Goal: Task Accomplishment & Management: Manage account settings

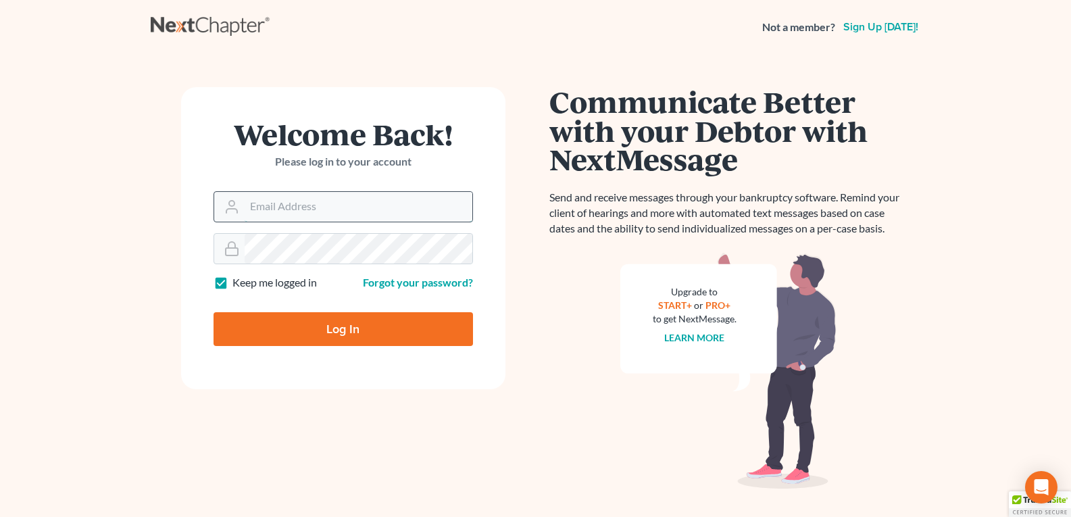
click at [259, 193] on input "Email Address" at bounding box center [359, 207] width 228 height 30
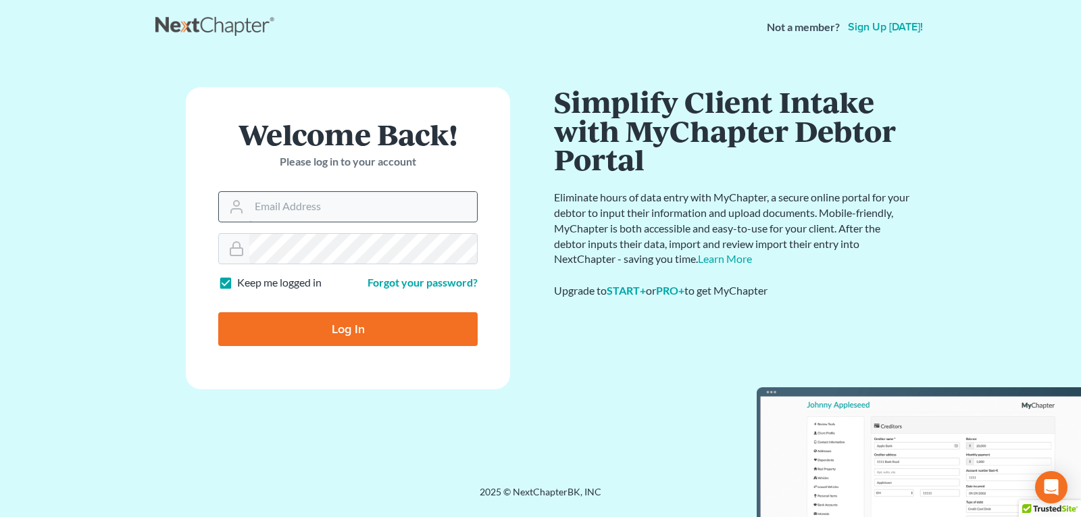
click at [218, 312] on input "Log In" at bounding box center [347, 329] width 259 height 34
type input "Thinking..."
type input "[PERSON_NAME][EMAIL_ADDRESS][DOMAIN_NAME]"
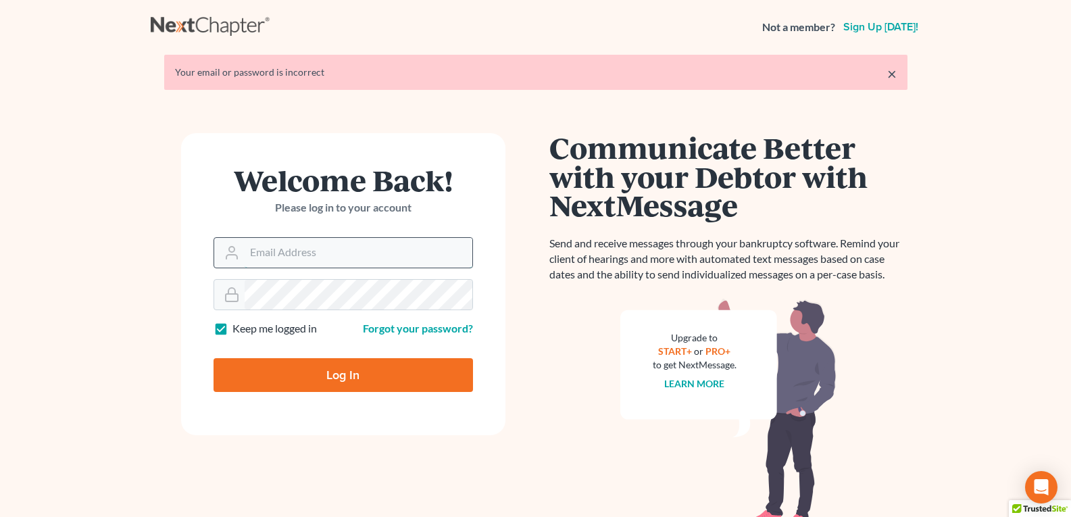
click at [272, 253] on input "Email Address" at bounding box center [359, 253] width 228 height 30
type input "[PERSON_NAME][EMAIL_ADDRESS][DOMAIN_NAME]"
click at [325, 372] on input "Log In" at bounding box center [342, 375] width 259 height 34
type input "Thinking..."
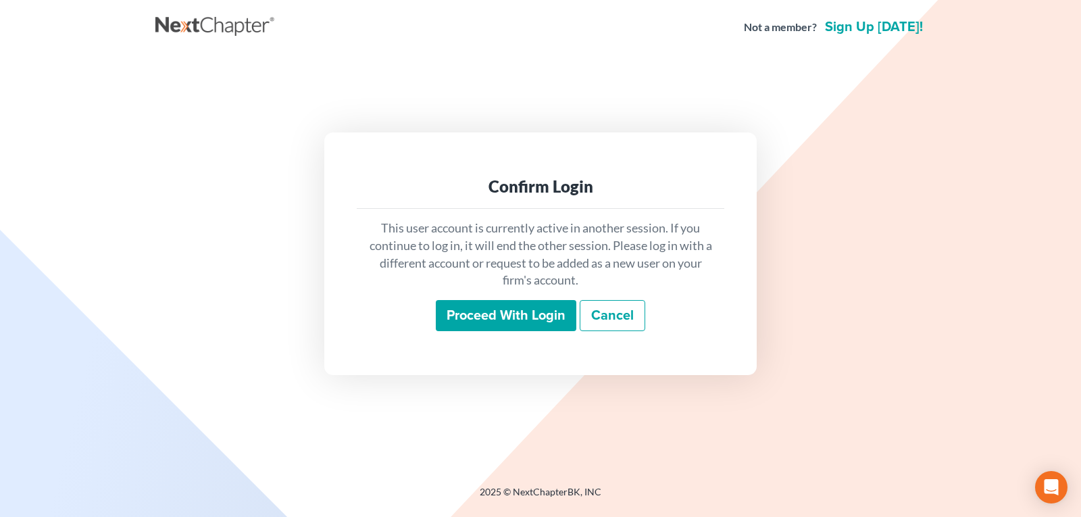
click at [518, 313] on input "Proceed with login" at bounding box center [506, 315] width 141 height 31
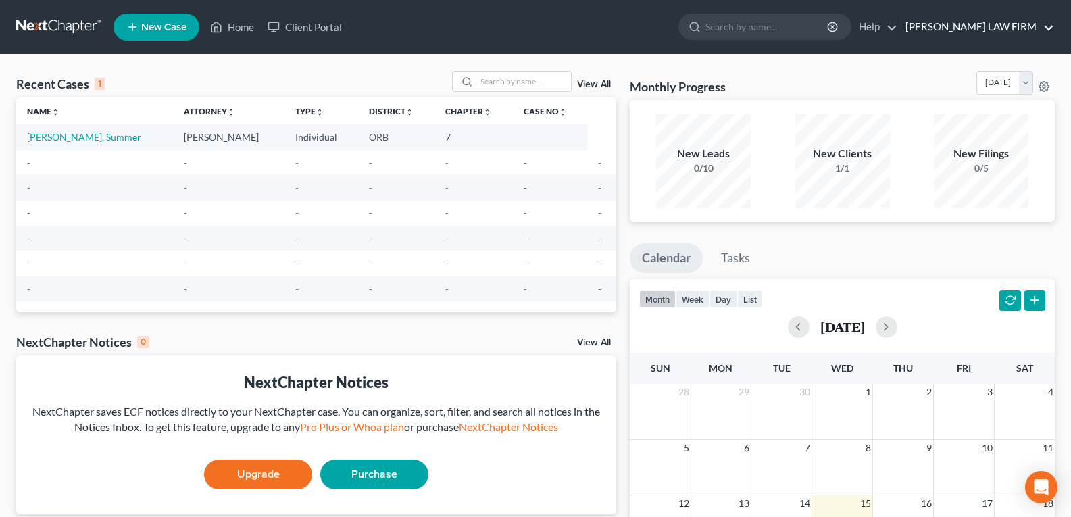
click at [982, 29] on link "HOLBROOK LAW FIRM" at bounding box center [975, 27] width 155 height 24
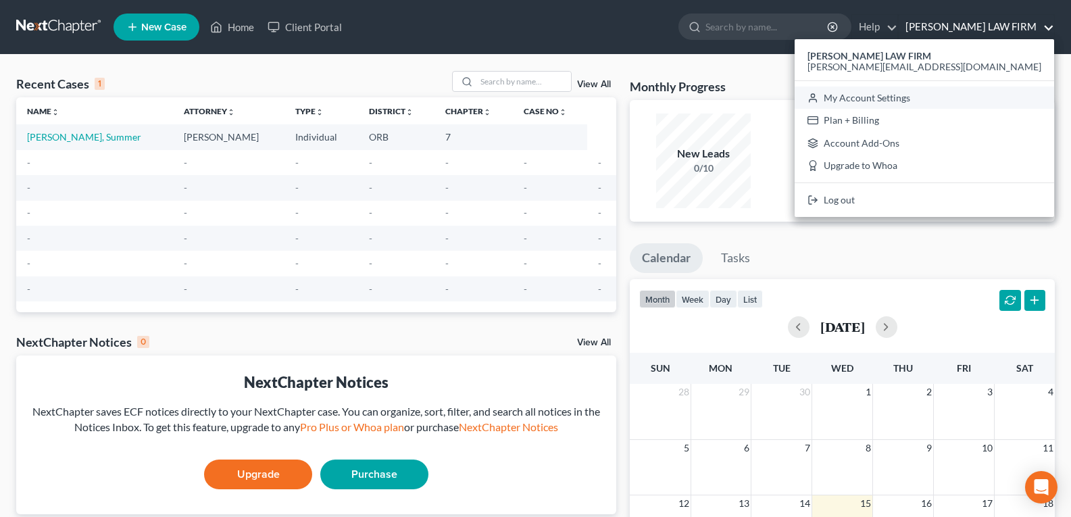
click at [969, 95] on link "My Account Settings" at bounding box center [923, 97] width 259 height 23
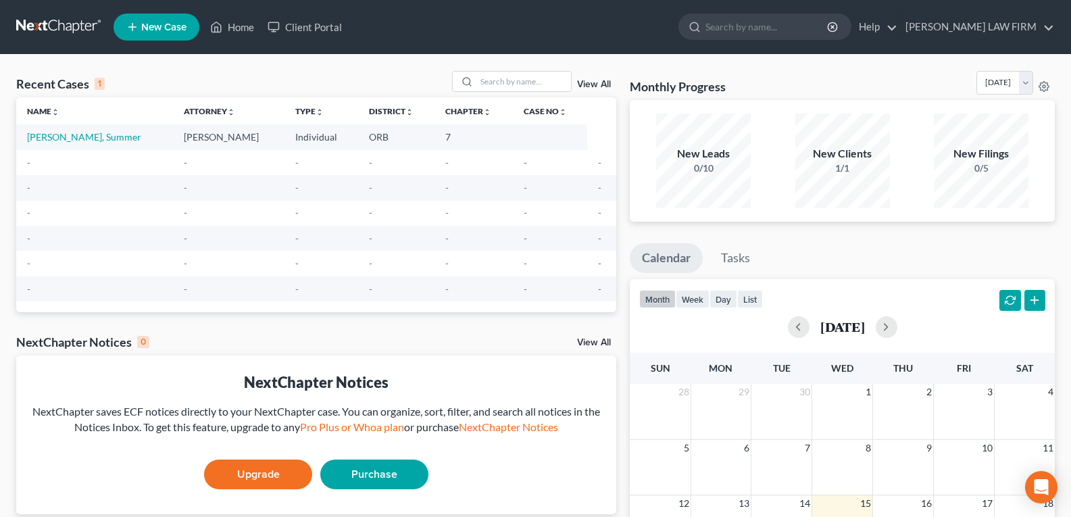
select select "29"
select select "38"
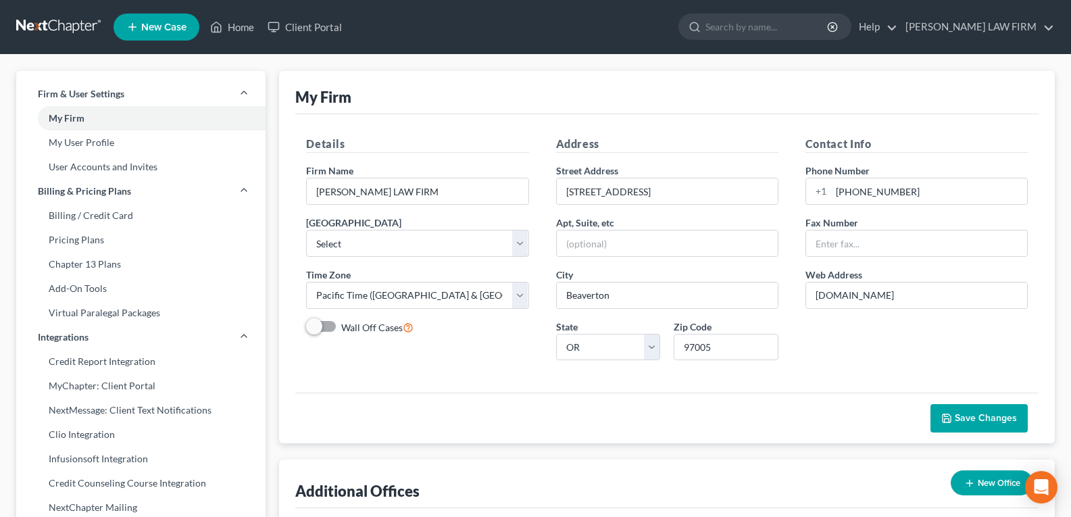
click at [735, 82] on div "My Firm" at bounding box center [666, 92] width 743 height 43
click at [1023, 26] on link "HOLBROOK LAW FIRM" at bounding box center [975, 27] width 155 height 24
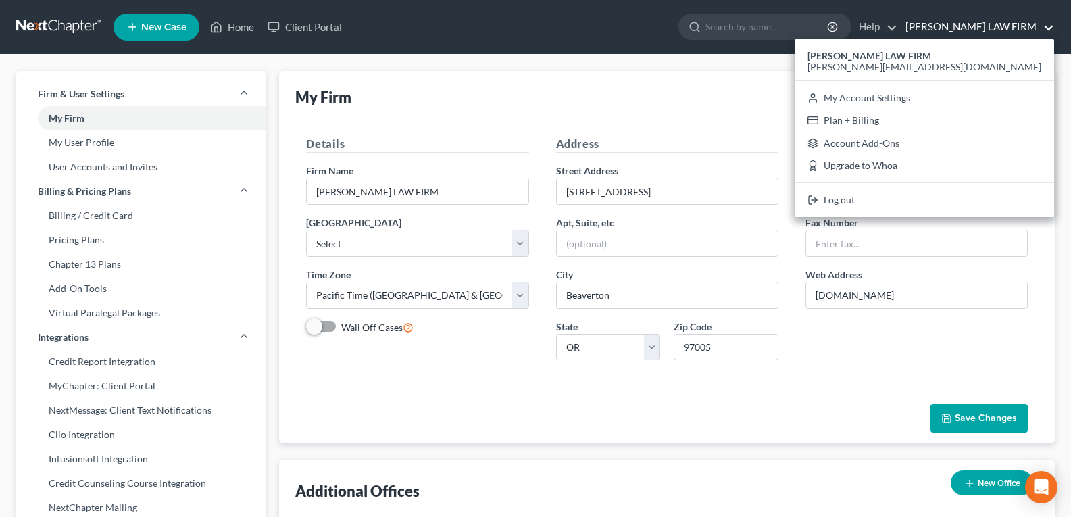
click at [647, 74] on div "My Firm" at bounding box center [666, 92] width 743 height 43
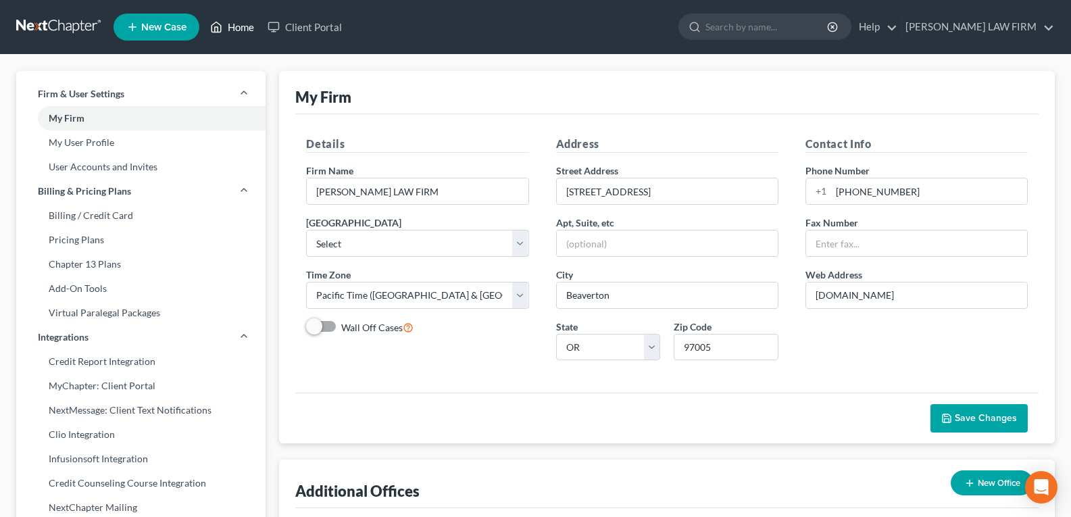
click at [226, 28] on link "Home" at bounding box center [231, 27] width 57 height 24
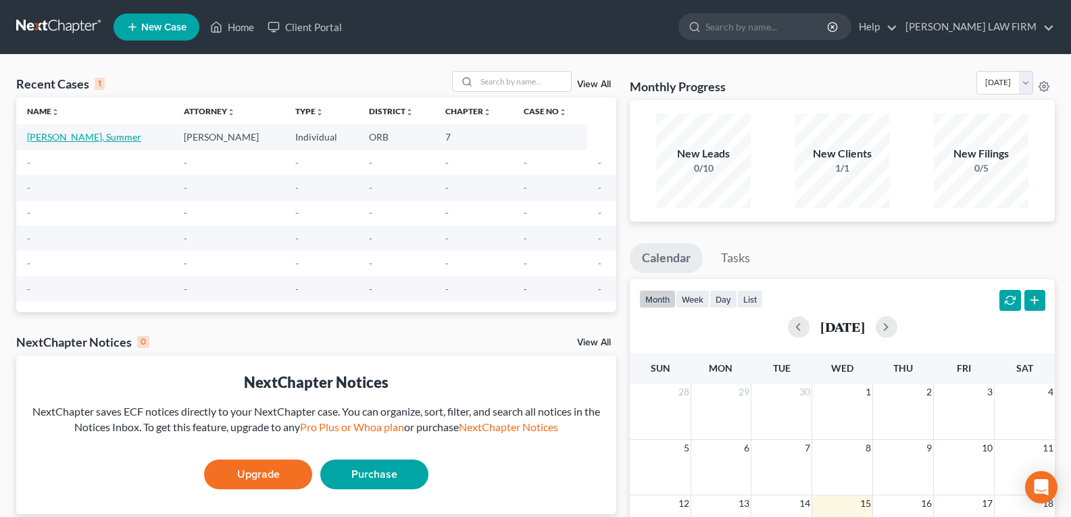
click at [66, 139] on link "Felton, Summer" at bounding box center [84, 136] width 114 height 11
select select "5"
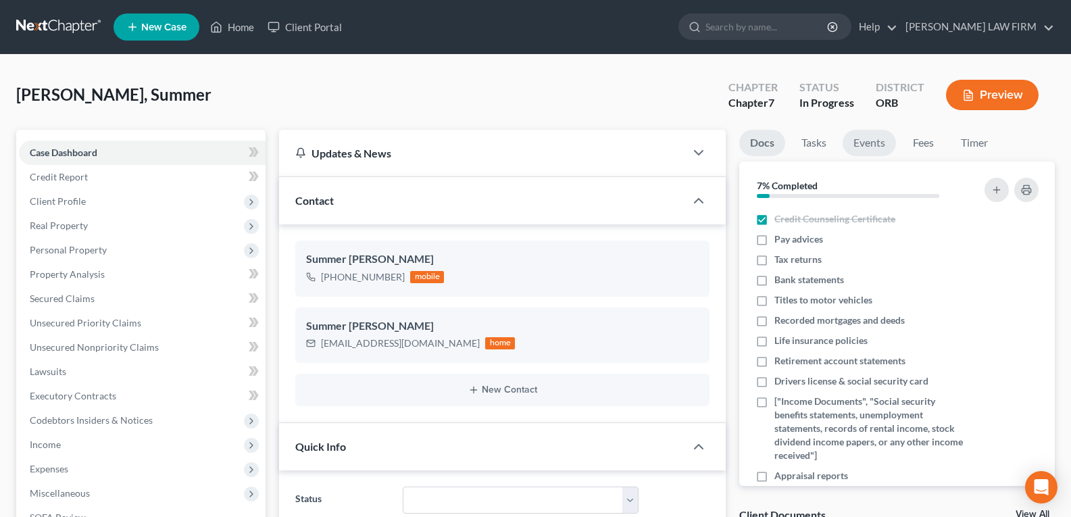
click at [867, 143] on link "Events" at bounding box center [868, 143] width 53 height 26
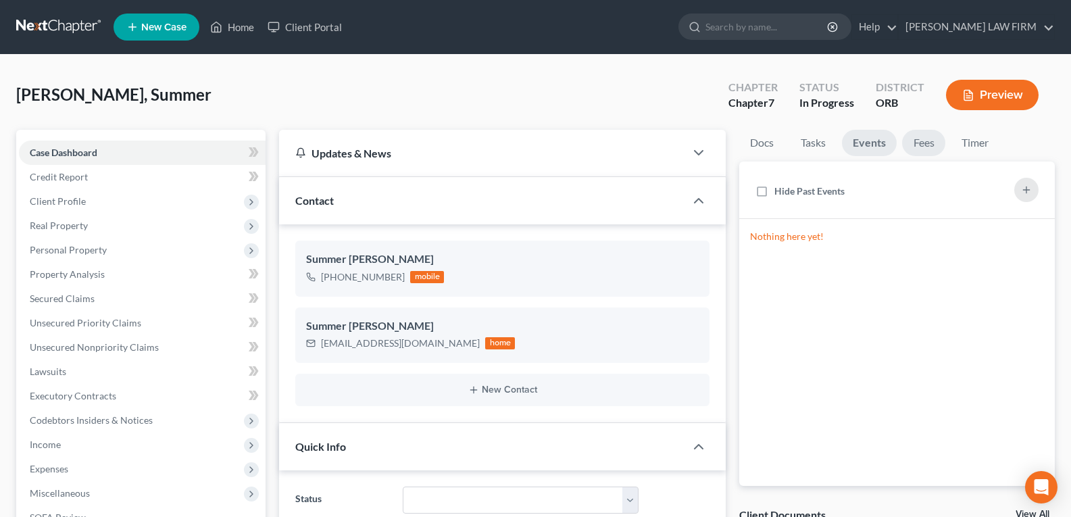
click at [925, 145] on link "Fees" at bounding box center [923, 143] width 43 height 26
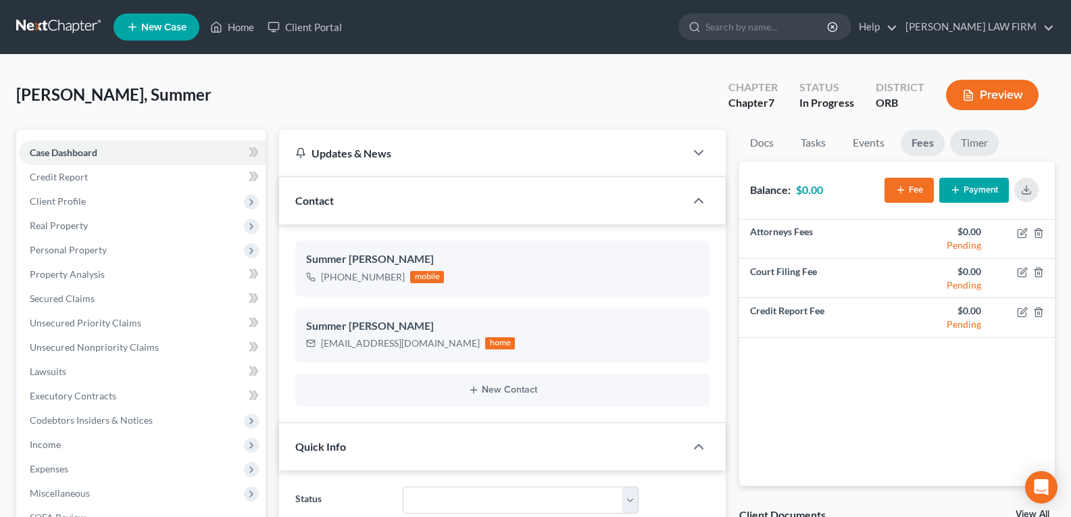
click at [972, 141] on link "Timer" at bounding box center [974, 143] width 49 height 26
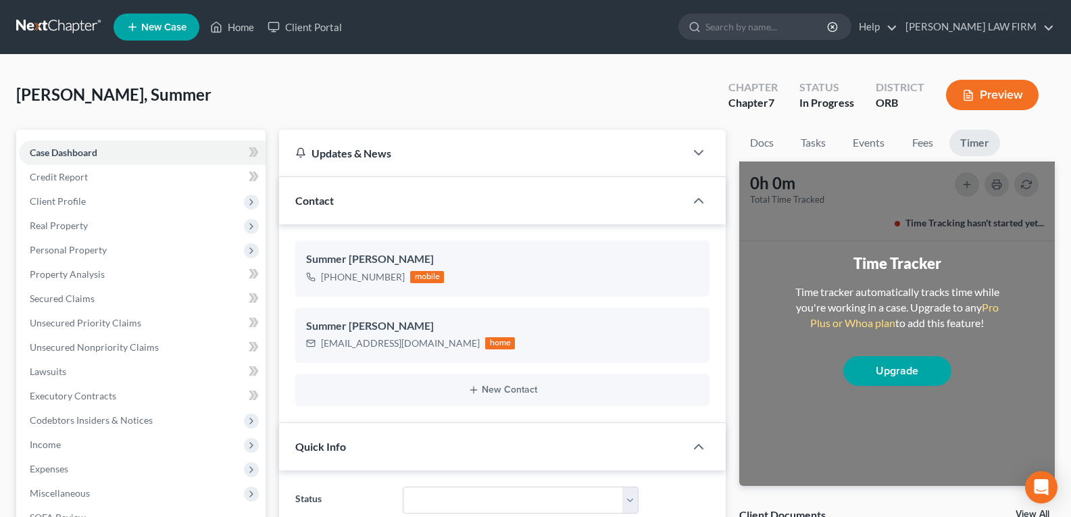
click at [644, 161] on div "Updates & News" at bounding box center [482, 153] width 406 height 47
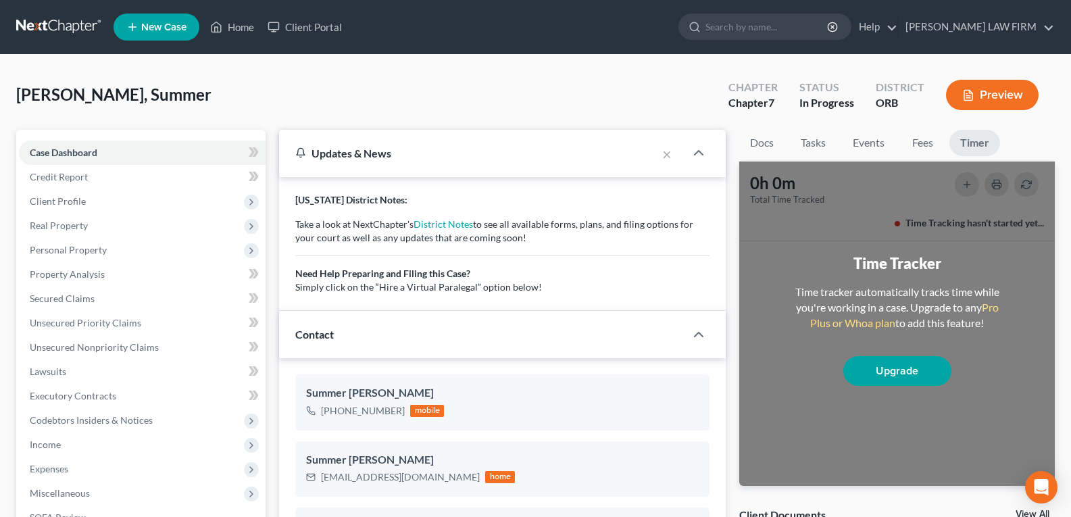
click at [994, 96] on button "Preview" at bounding box center [992, 95] width 93 height 30
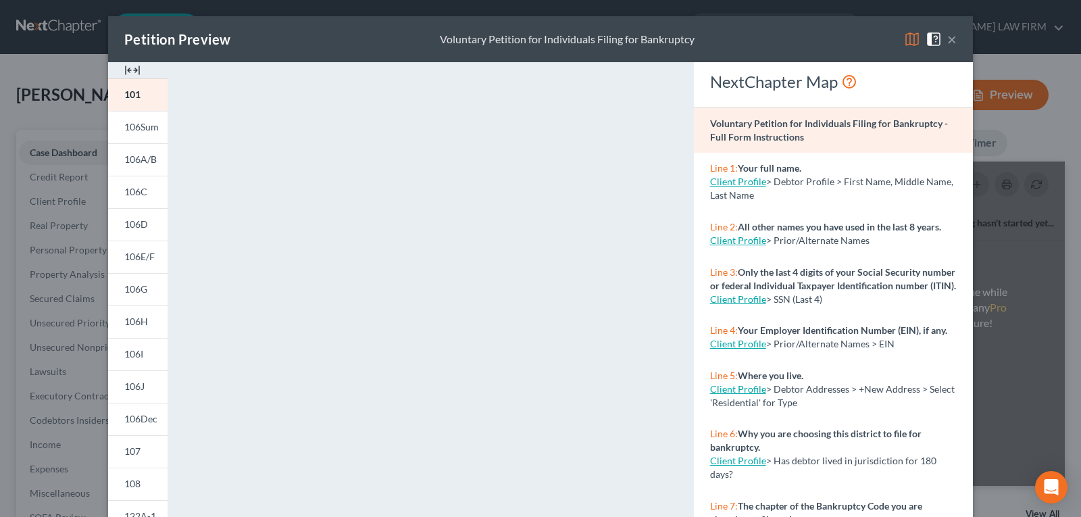
click at [947, 39] on button "×" at bounding box center [951, 39] width 9 height 16
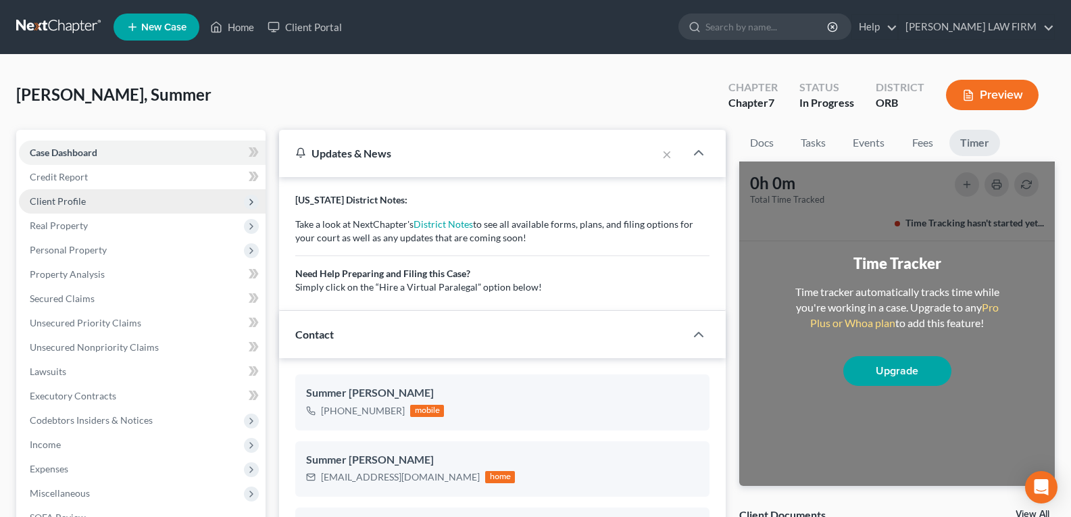
click at [81, 201] on span "Client Profile" at bounding box center [58, 200] width 56 height 11
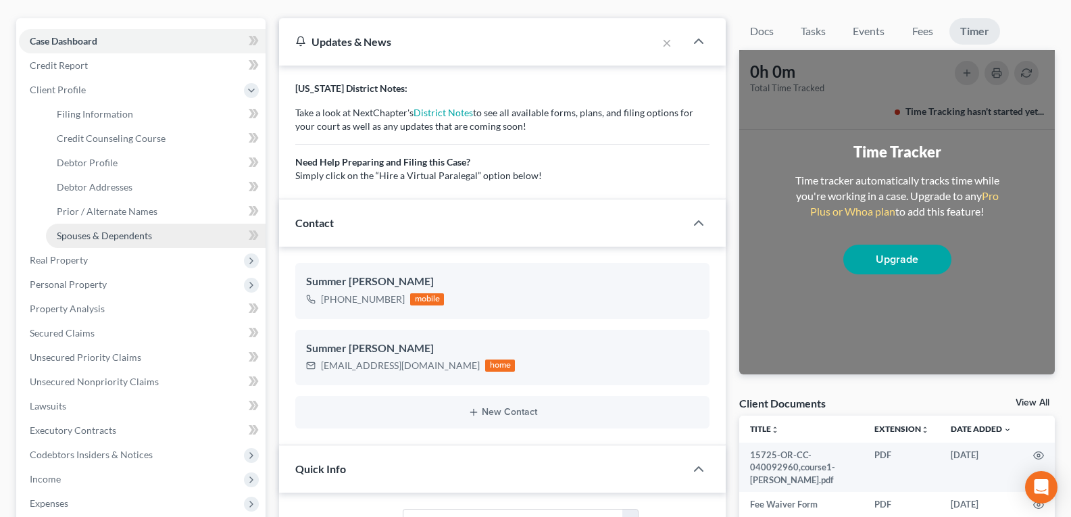
scroll to position [135, 0]
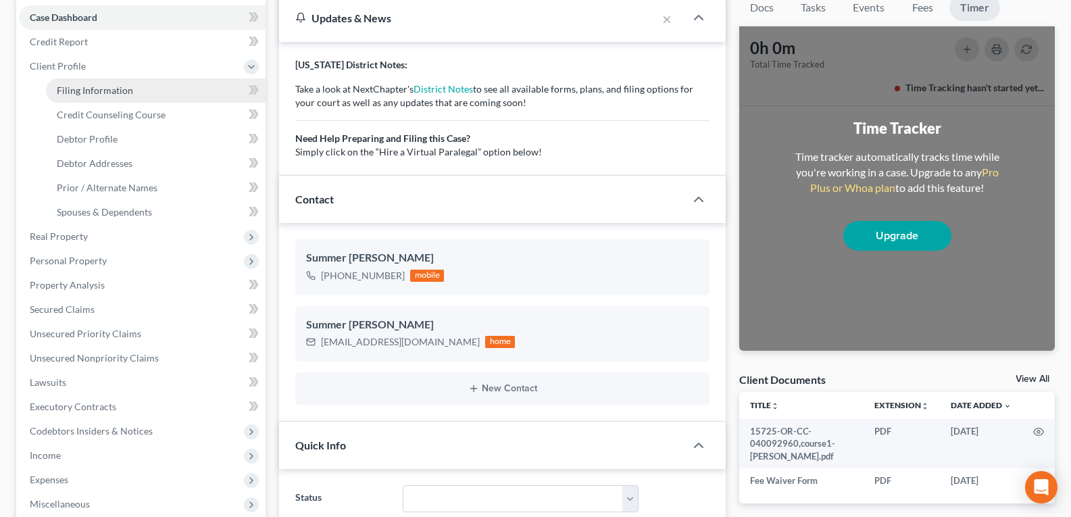
click at [109, 91] on span "Filing Information" at bounding box center [95, 89] width 76 height 11
select select "1"
select select "0"
select select "66"
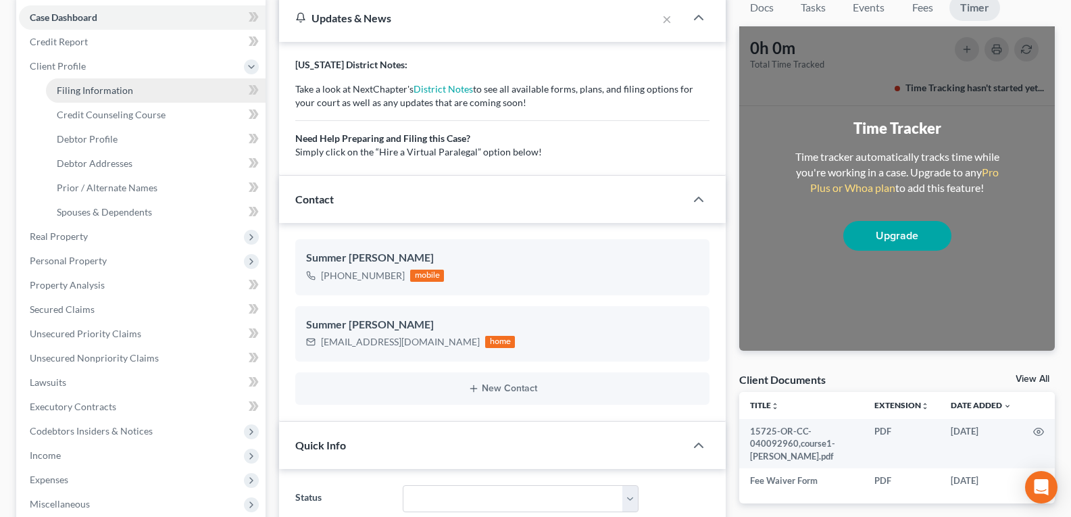
select select "38"
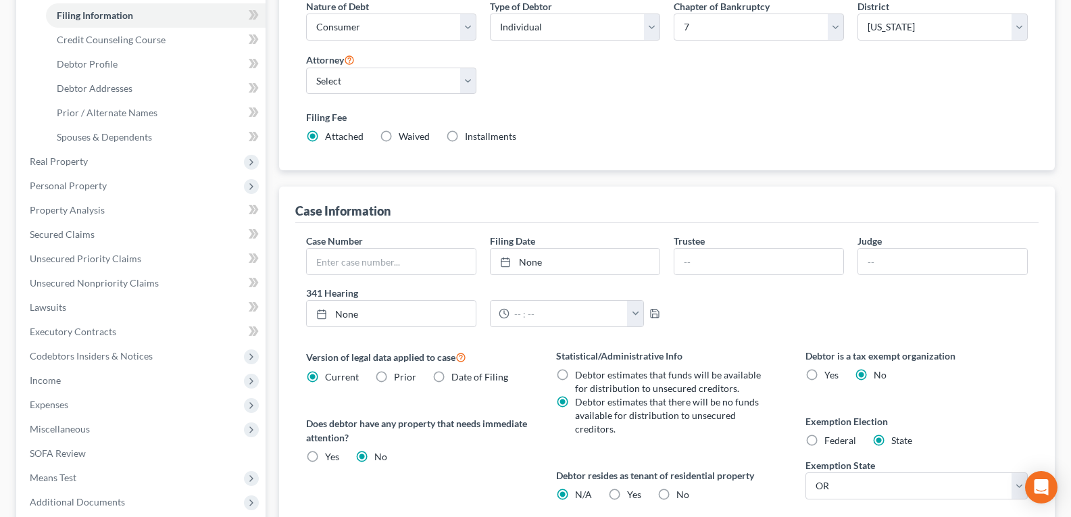
scroll to position [198, 0]
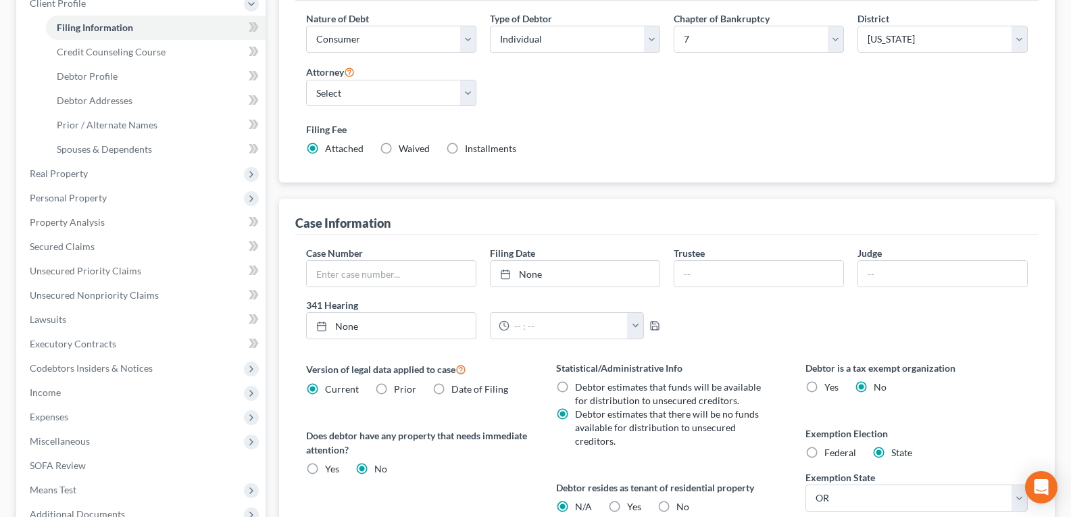
click at [399, 147] on label "Waived Waived" at bounding box center [414, 149] width 31 height 14
click at [404, 147] on input "Waived Waived" at bounding box center [408, 146] width 9 height 9
radio input "true"
radio input "false"
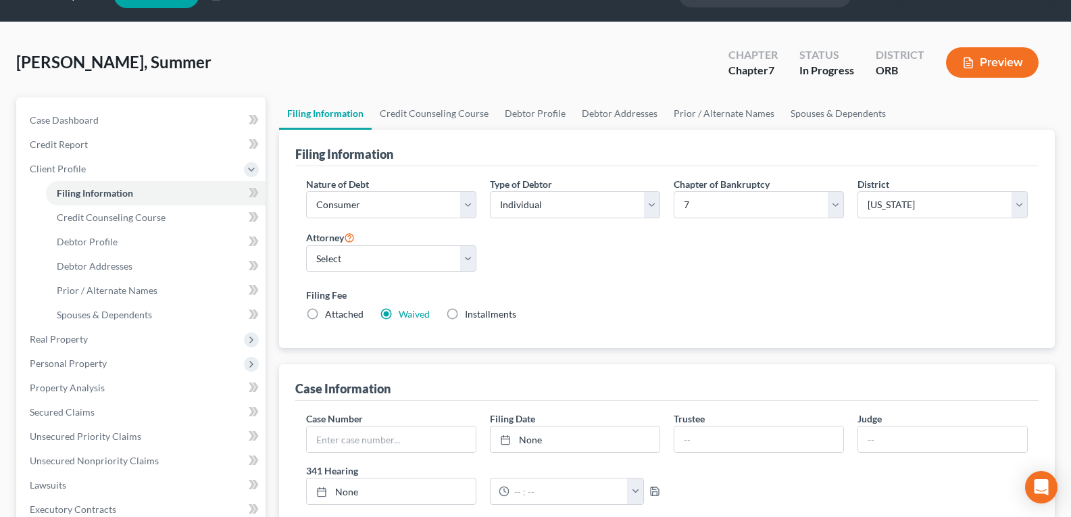
scroll to position [0, 0]
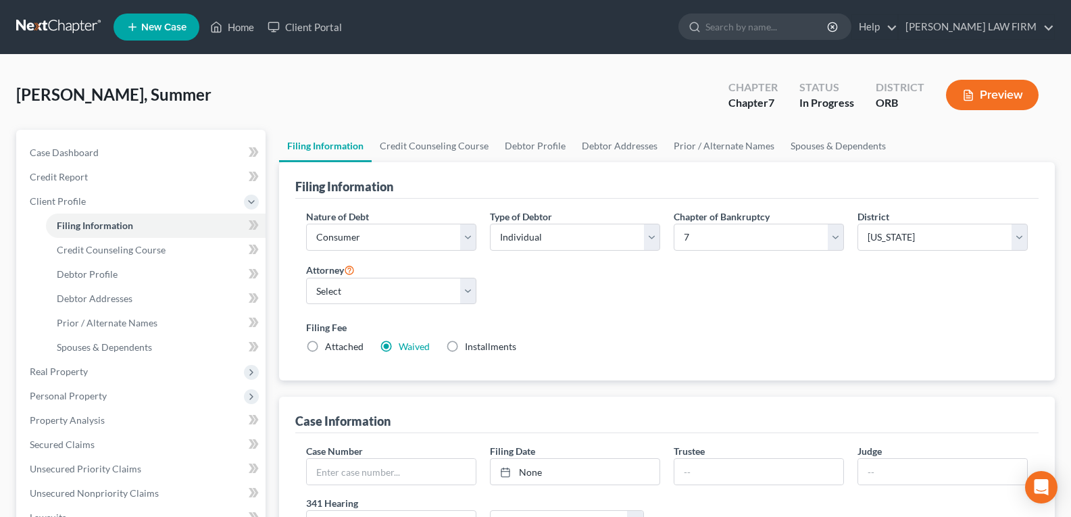
click at [984, 95] on button "Preview" at bounding box center [992, 95] width 93 height 30
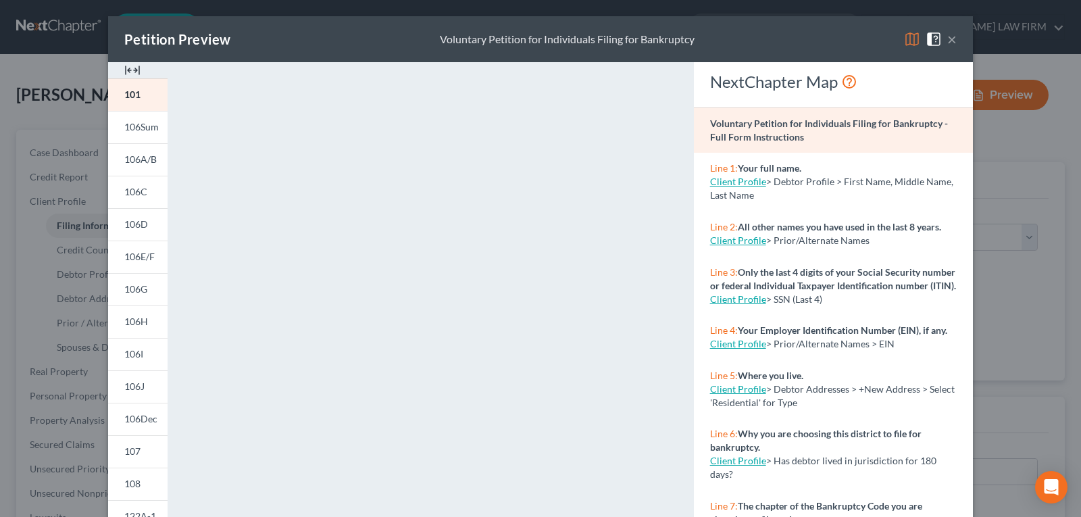
click at [947, 41] on button "×" at bounding box center [951, 39] width 9 height 16
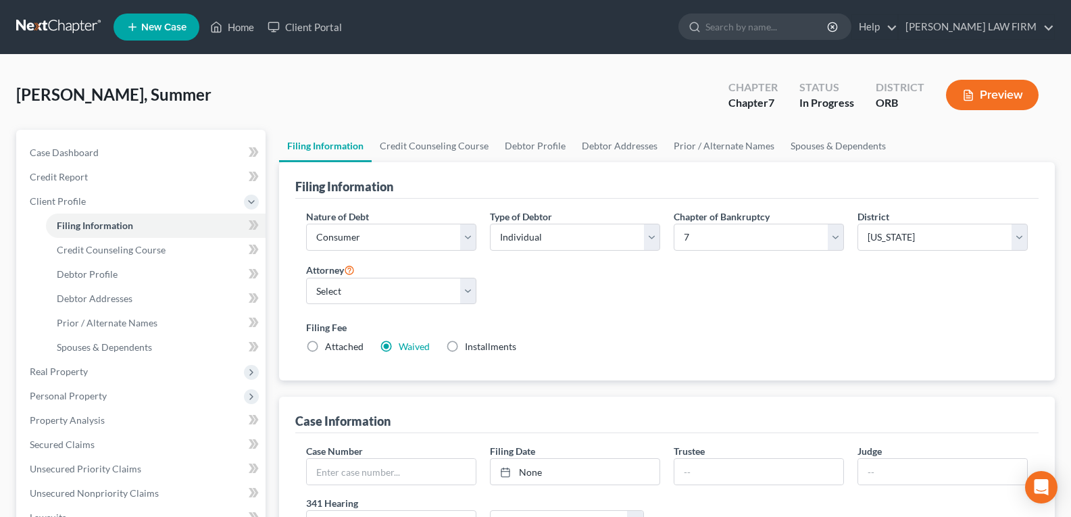
click at [991, 87] on button "Preview" at bounding box center [992, 95] width 93 height 30
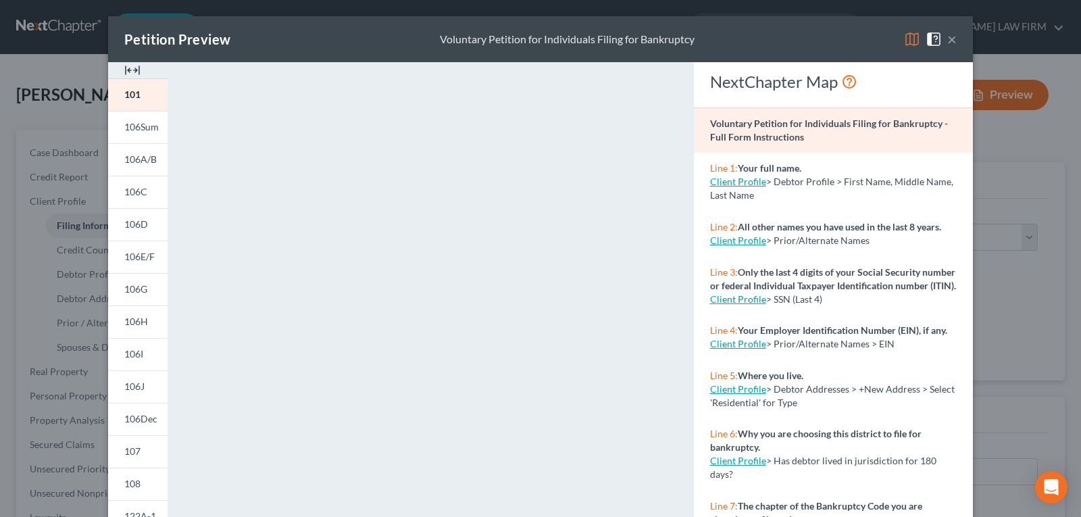
click at [953, 35] on div "Petition Preview Voluntary Petition for Individuals Filing for Bankruptcy ×" at bounding box center [540, 39] width 865 height 46
click at [951, 39] on button "×" at bounding box center [951, 39] width 9 height 16
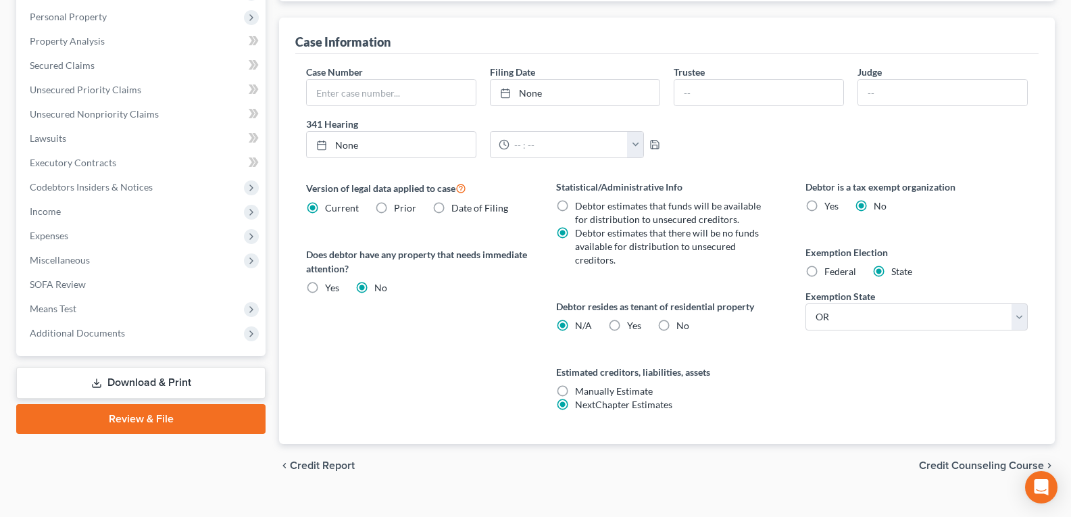
scroll to position [401, 0]
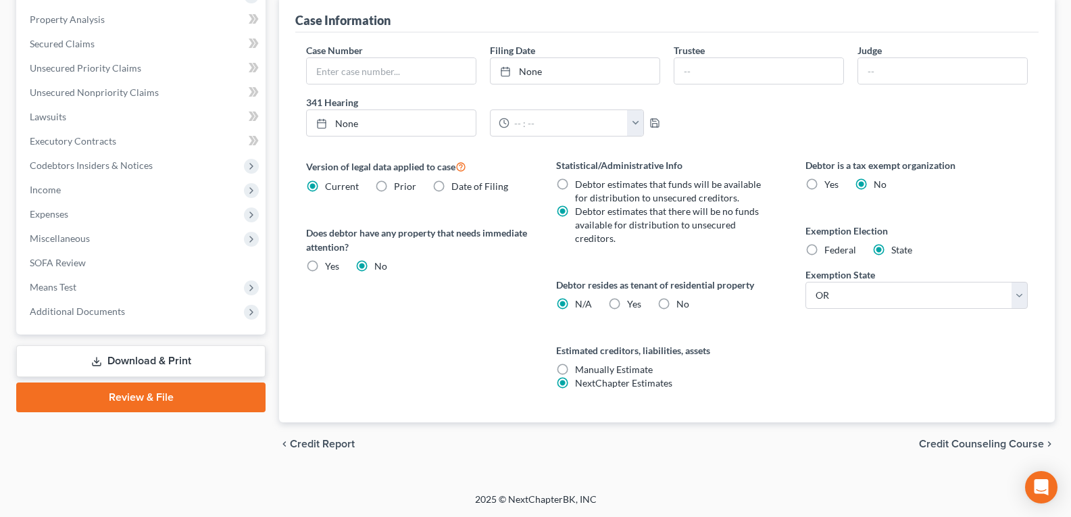
click at [134, 355] on link "Download & Print" at bounding box center [140, 361] width 249 height 32
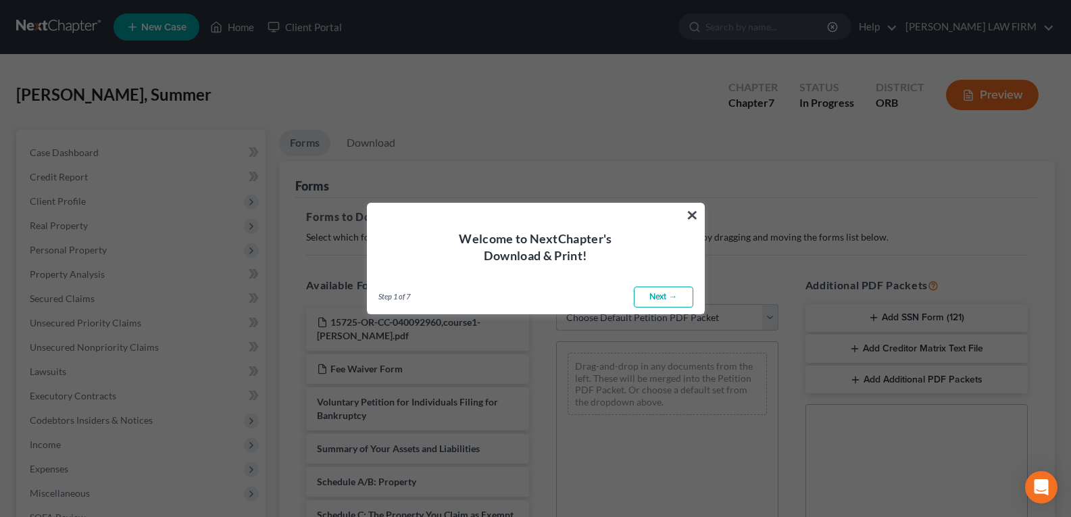
click at [649, 290] on link "Next →" at bounding box center [663, 297] width 59 height 22
select select "0"
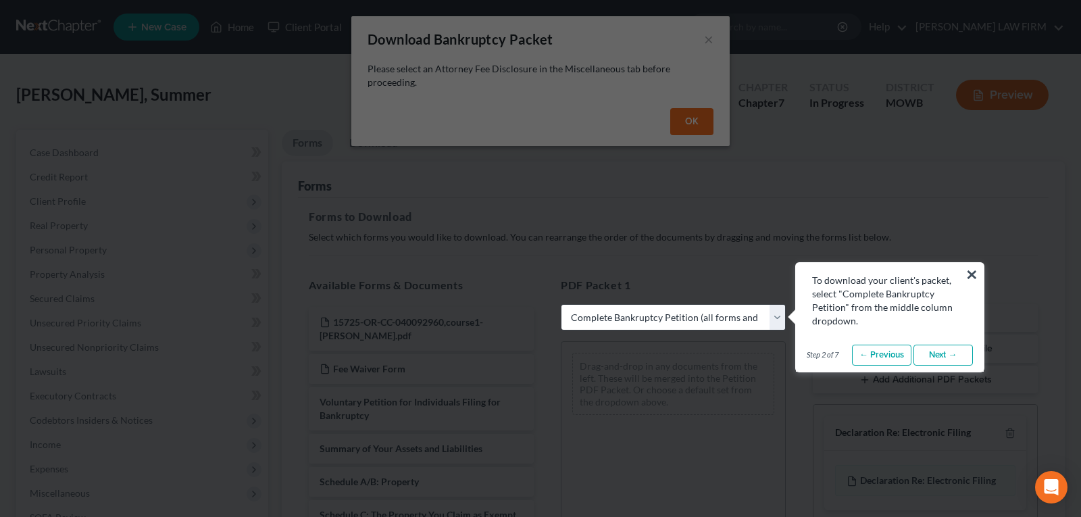
click at [970, 270] on button "×" at bounding box center [971, 274] width 13 height 22
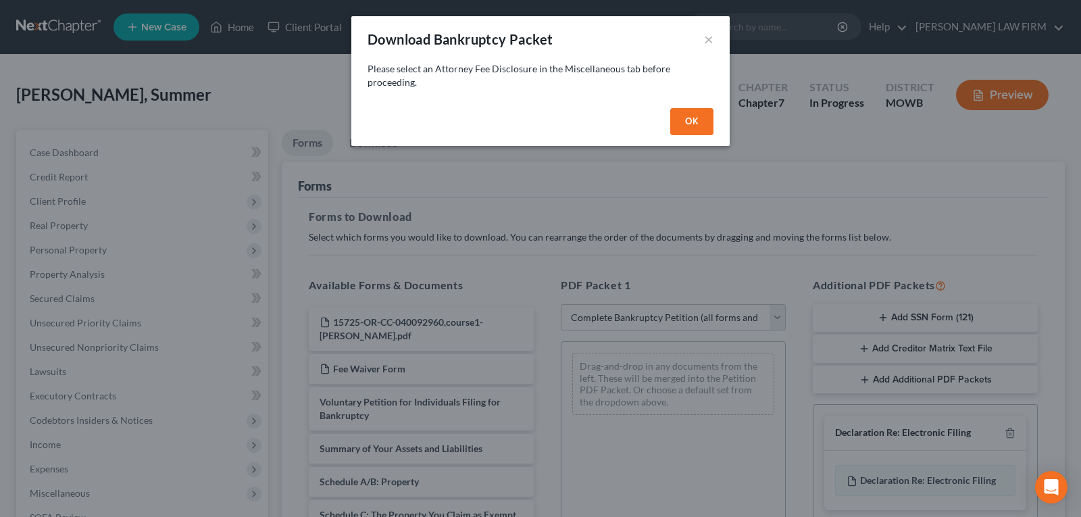
click at [683, 122] on button "OK" at bounding box center [691, 121] width 43 height 27
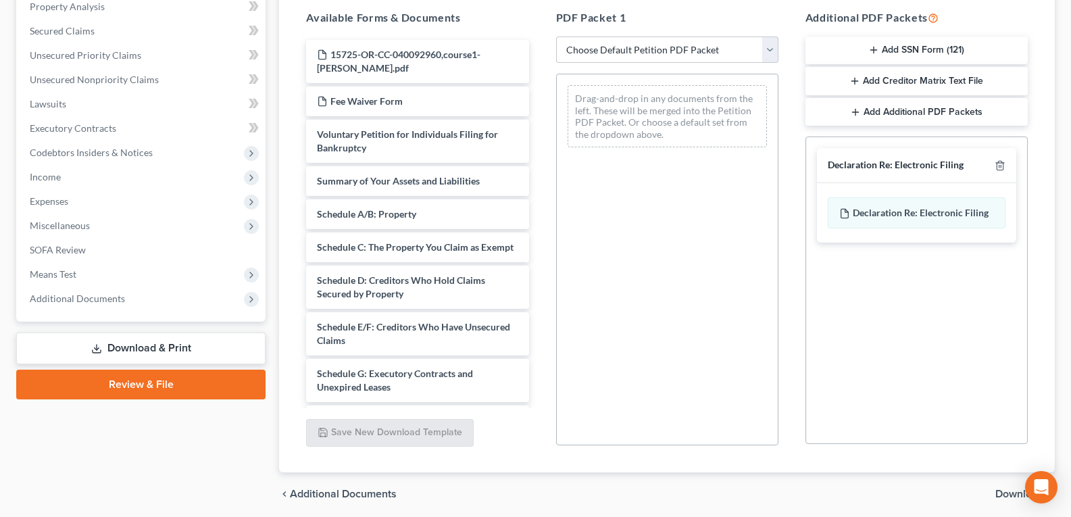
scroll to position [270, 0]
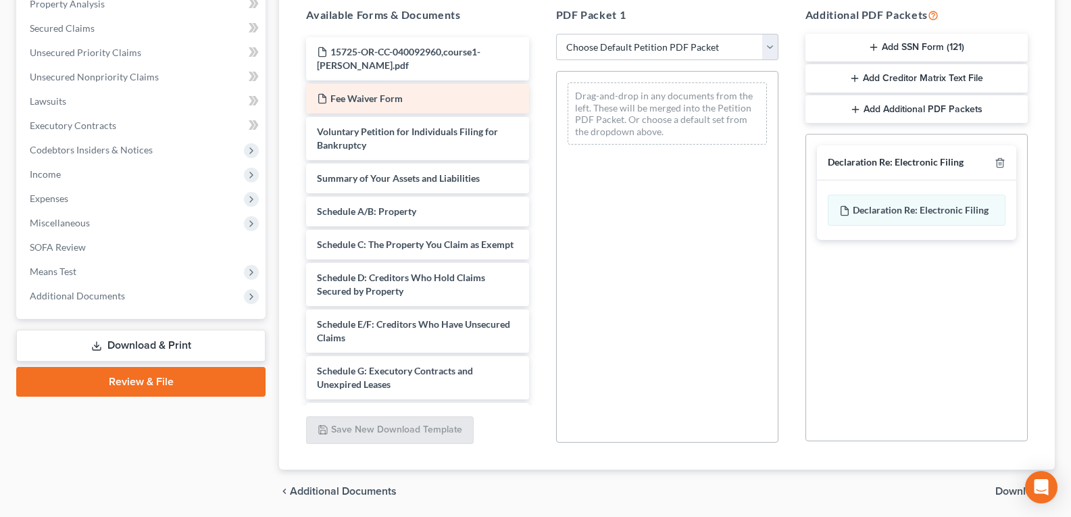
click at [361, 103] on span "Fee Waiver Form" at bounding box center [366, 98] width 72 height 11
click at [773, 48] on select "Choose Default Petition PDF Packet Complete Bankruptcy Petition (all forms and …" at bounding box center [667, 47] width 222 height 27
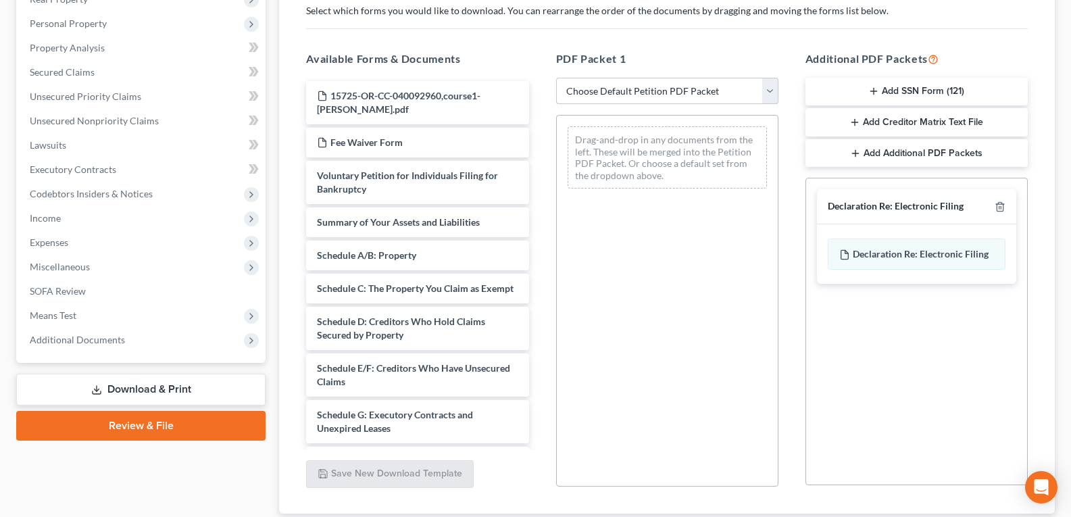
scroll to position [203, 0]
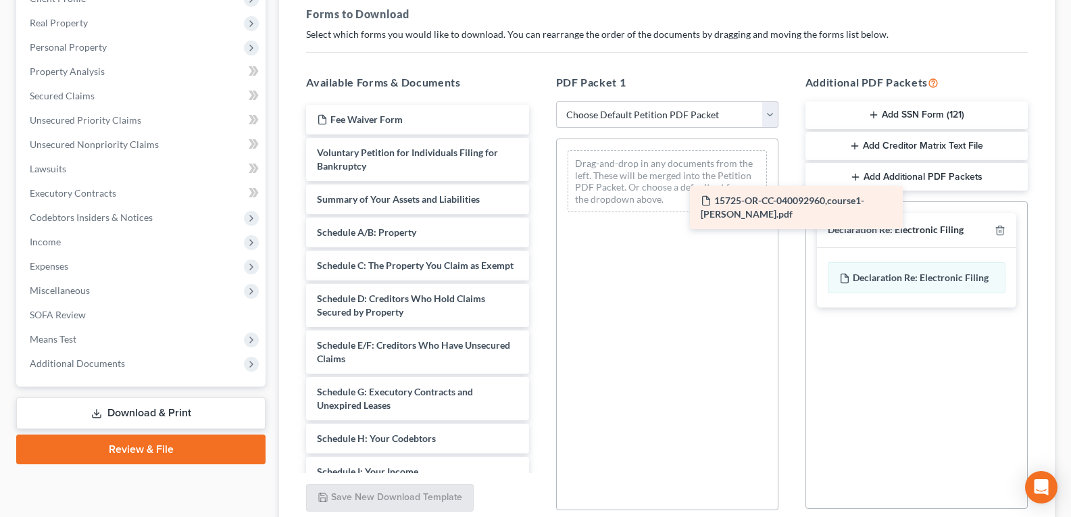
drag, startPoint x: 367, startPoint y: 128, endPoint x: 682, endPoint y: 191, distance: 321.8
click at [539, 193] on div "15725-OR-CC-040092960,course1-felton.pdf 15725-OR-CC-040092960,course1-felton.p…" at bounding box center [417, 478] width 244 height 747
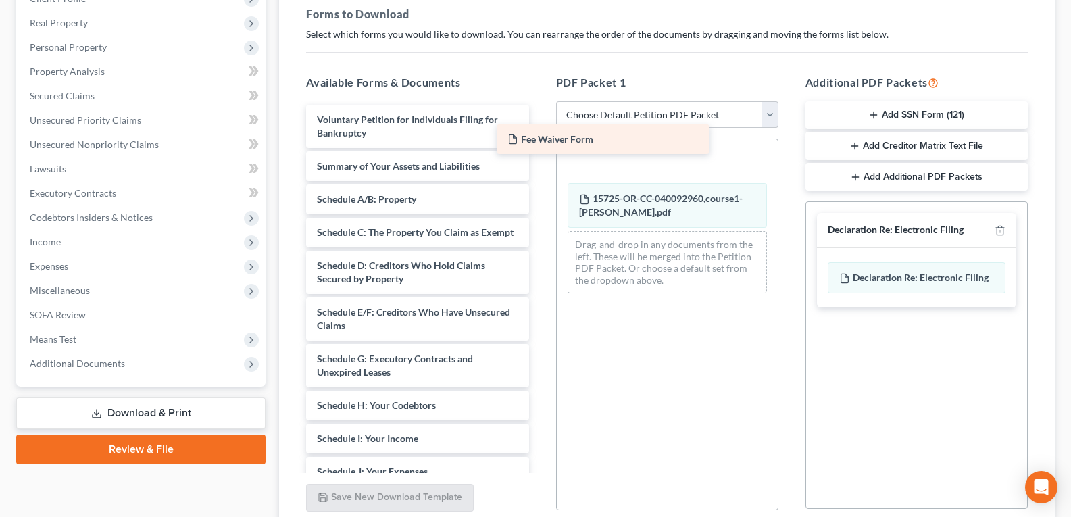
drag, startPoint x: 397, startPoint y: 117, endPoint x: 617, endPoint y: 140, distance: 221.4
click at [539, 140] on div "Fee Waiver Form Fee Waiver Form Voluntary Petition for Individuals Filing for B…" at bounding box center [417, 462] width 244 height 714
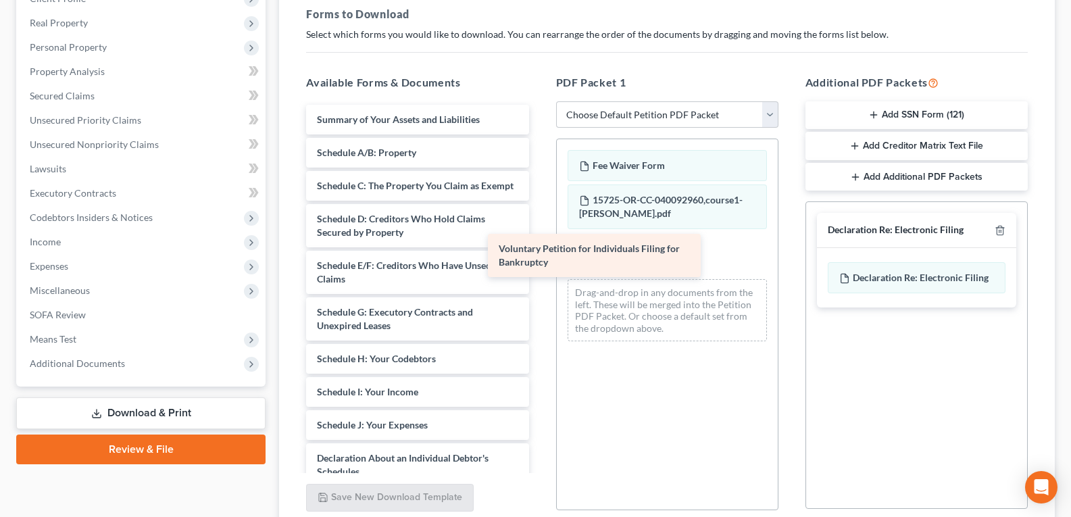
drag, startPoint x: 406, startPoint y: 120, endPoint x: 715, endPoint y: 323, distance: 370.2
click at [539, 323] on div "Voluntary Petition for Individuals Filing for Bankruptcy Voluntary Petition for…" at bounding box center [417, 438] width 244 height 667
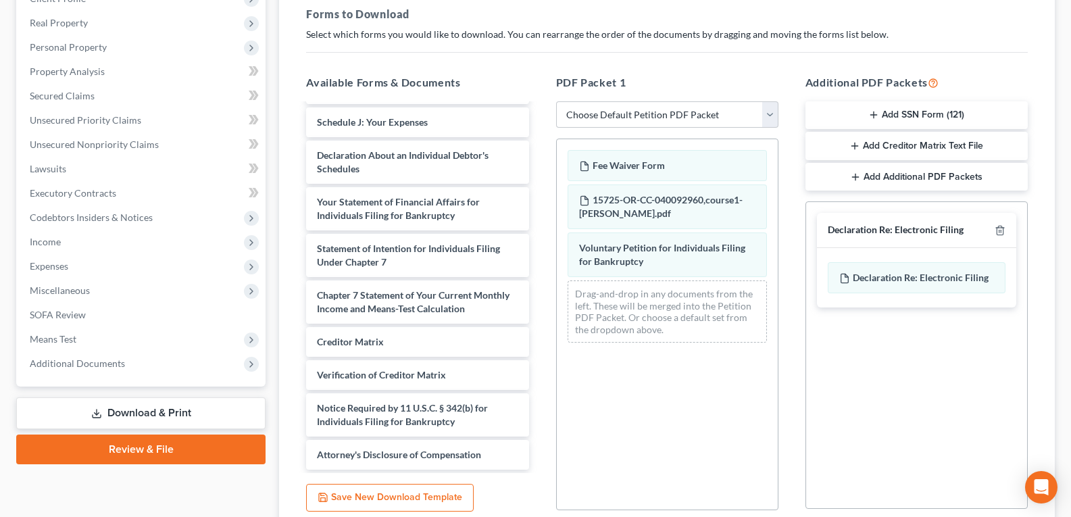
scroll to position [316, 0]
click at [769, 113] on select "Choose Default Petition PDF Packet Complete Bankruptcy Petition (all forms and …" at bounding box center [667, 114] width 222 height 27
select select "0"
click at [561, 101] on select "Choose Default Petition PDF Packet Complete Bankruptcy Petition (all forms and …" at bounding box center [667, 114] width 222 height 27
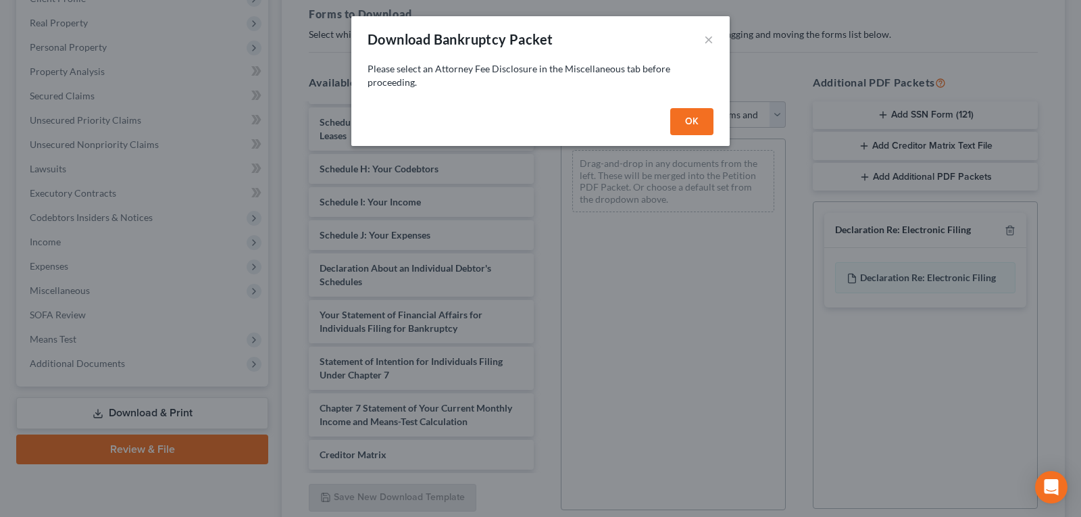
click at [690, 118] on button "OK" at bounding box center [691, 121] width 43 height 27
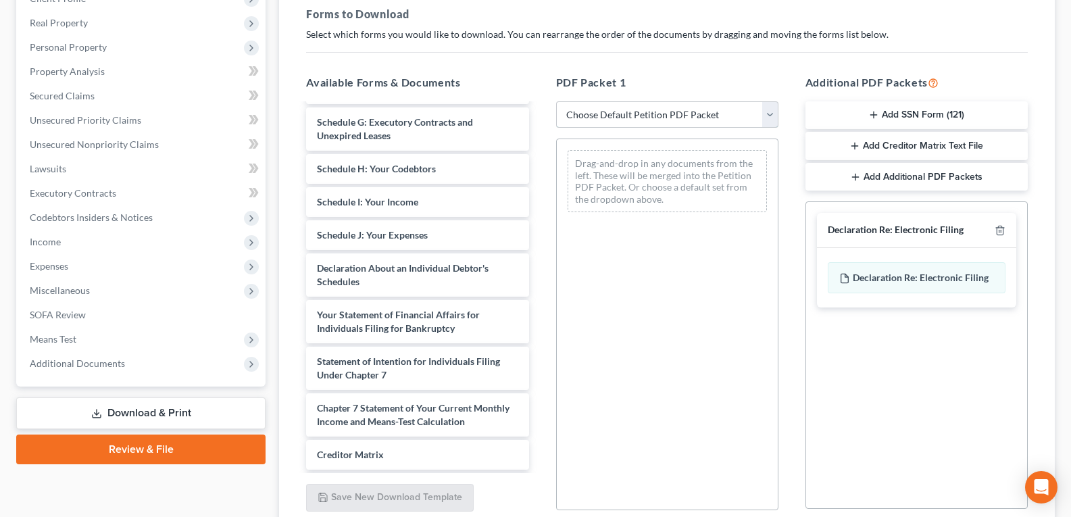
click at [770, 109] on select "Choose Default Petition PDF Packet Complete Bankruptcy Petition (all forms and …" at bounding box center [667, 114] width 222 height 27
select select "0"
click at [561, 101] on select "Choose Default Petition PDF Packet Complete Bankruptcy Petition (all forms and …" at bounding box center [667, 114] width 222 height 27
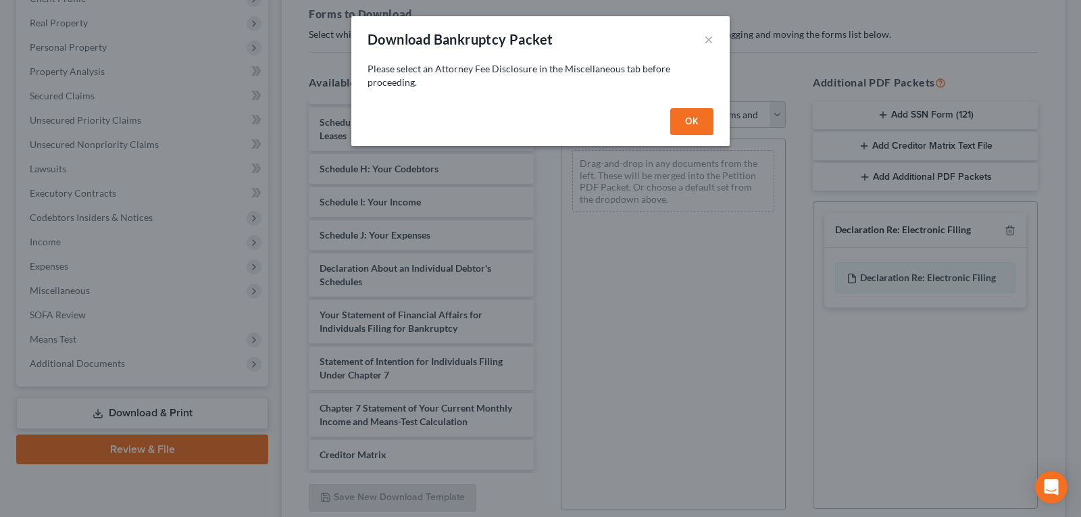
click at [693, 120] on button "OK" at bounding box center [691, 121] width 43 height 27
select select
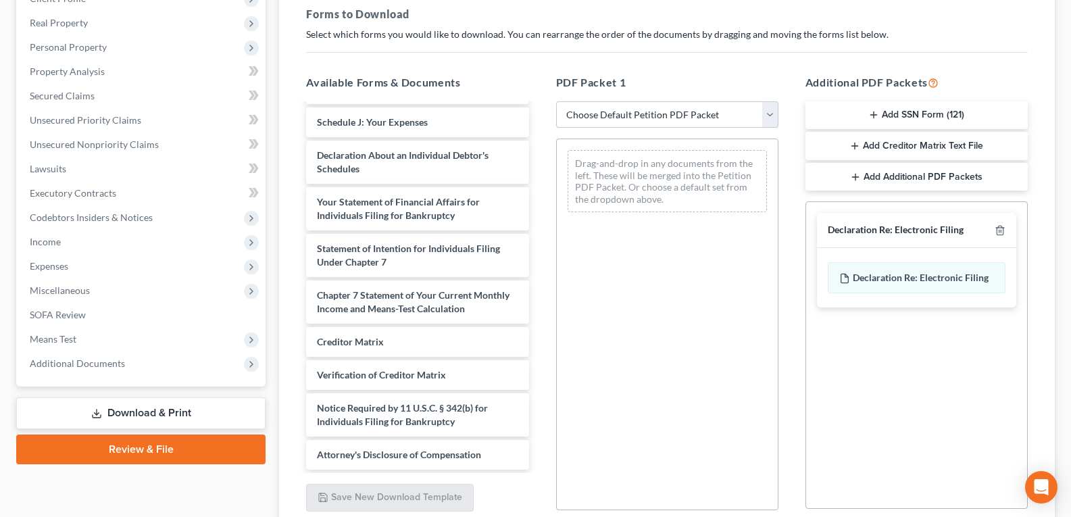
scroll to position [442, 0]
click at [420, 455] on span "Attorney's Disclosure of Compensation" at bounding box center [399, 454] width 164 height 11
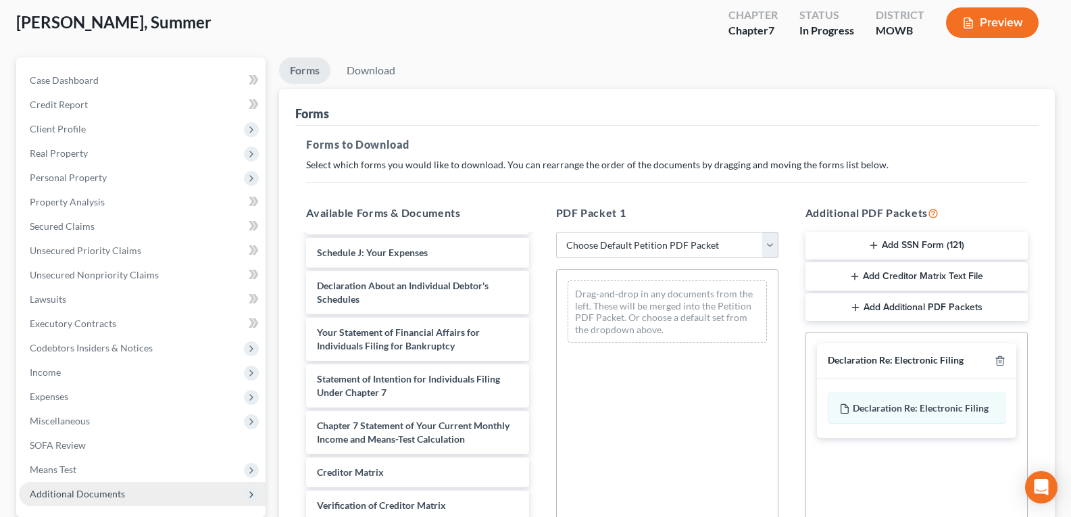
scroll to position [47, 0]
